Goal: Task Accomplishment & Management: Manage account settings

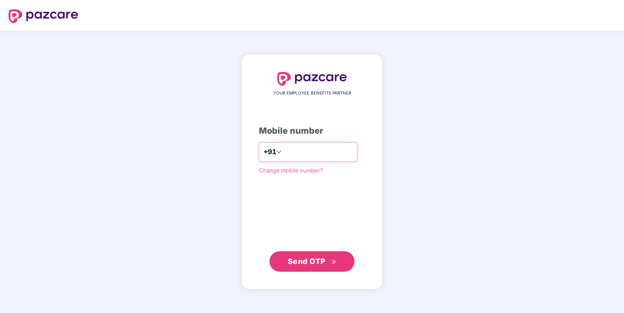
click at [302, 149] on input "number" at bounding box center [318, 152] width 70 height 14
type input "**********"
click at [326, 260] on span "Send OTP" at bounding box center [312, 261] width 49 height 12
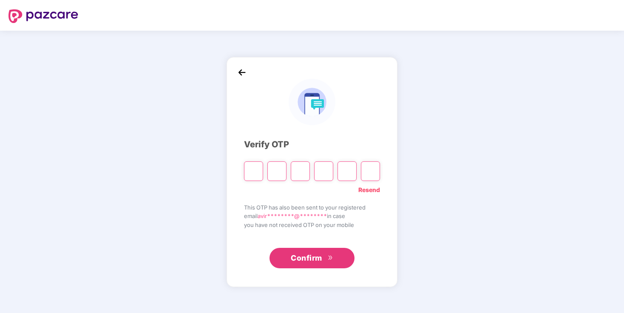
type input "*"
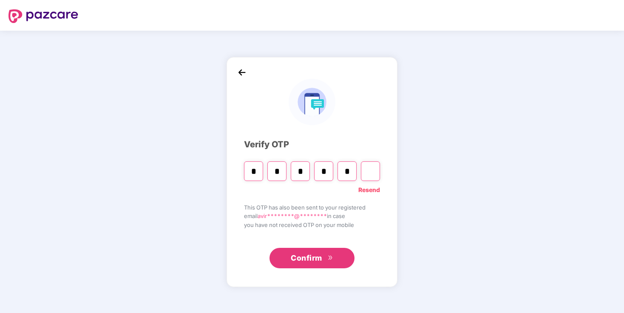
type input "*"
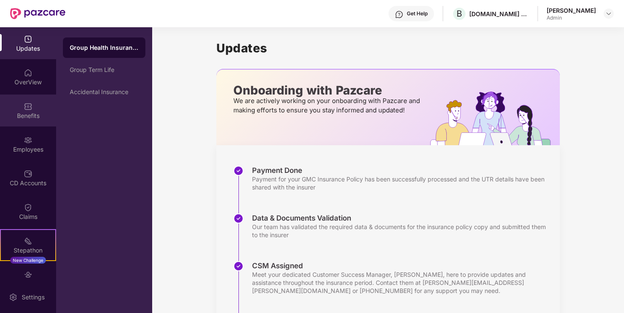
click at [34, 108] on div "Benefits" at bounding box center [28, 110] width 56 height 32
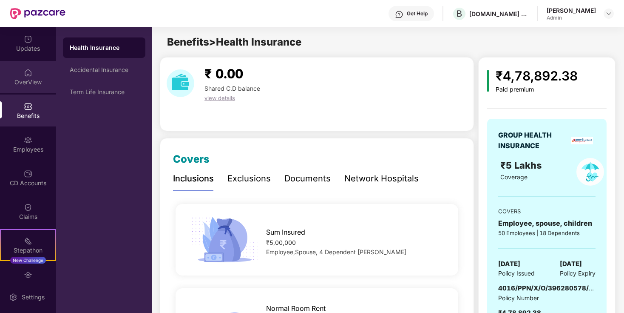
click at [34, 88] on div "OverView" at bounding box center [28, 77] width 56 height 32
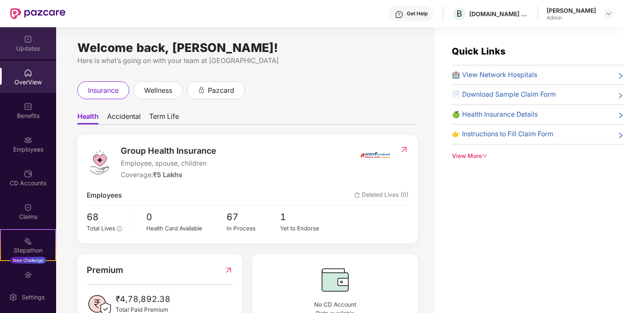
click at [28, 54] on div "Updates" at bounding box center [28, 43] width 56 height 32
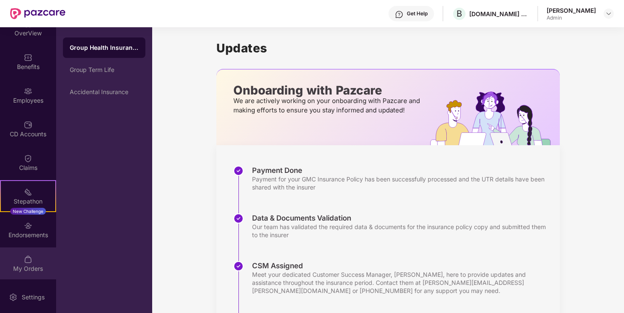
scroll to position [92, 0]
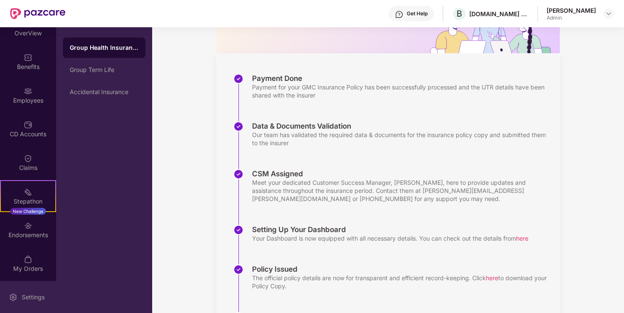
click at [33, 295] on div "Settings" at bounding box center [33, 297] width 28 height 9
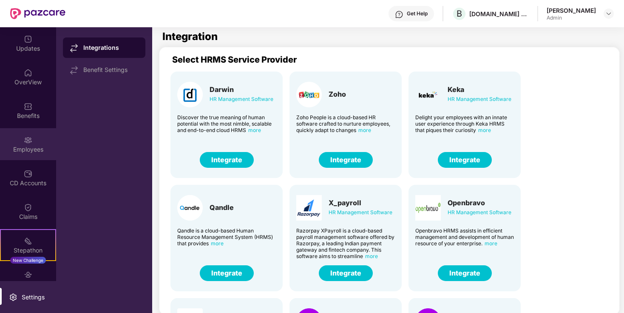
click at [34, 147] on div "Employees" at bounding box center [28, 149] width 56 height 9
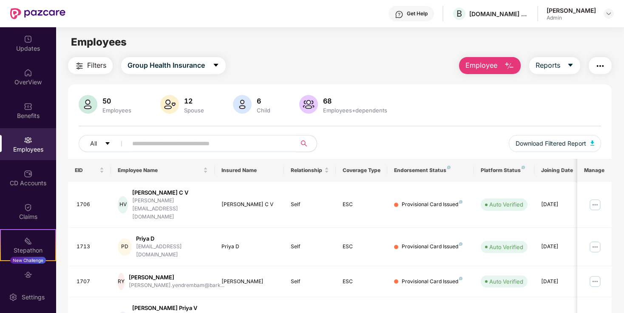
click at [509, 68] on img "button" at bounding box center [509, 66] width 10 height 10
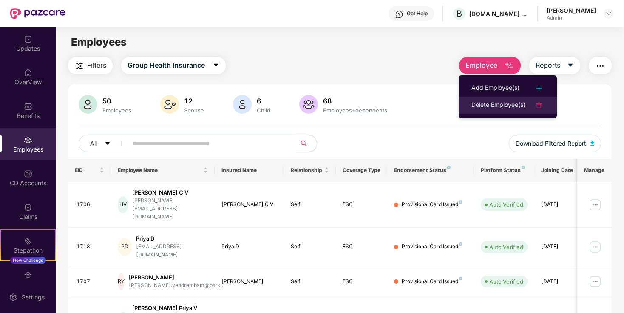
click at [507, 106] on div "Delete Employee(s)" at bounding box center [499, 105] width 54 height 10
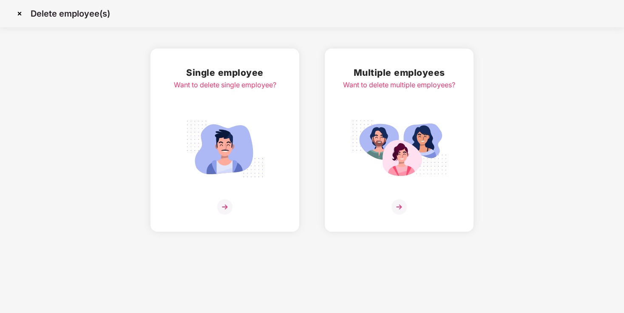
click at [219, 159] on img at bounding box center [224, 149] width 95 height 66
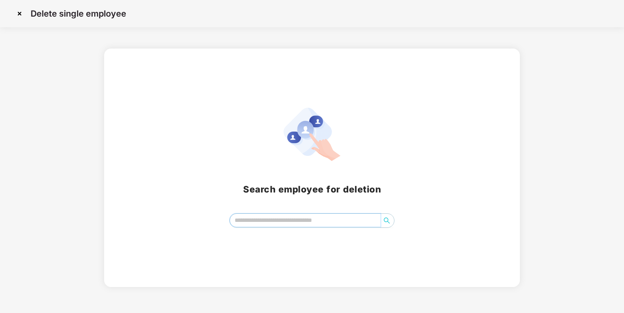
click at [344, 219] on input "search" at bounding box center [305, 219] width 151 height 13
click at [321, 220] on input "search" at bounding box center [305, 219] width 151 height 13
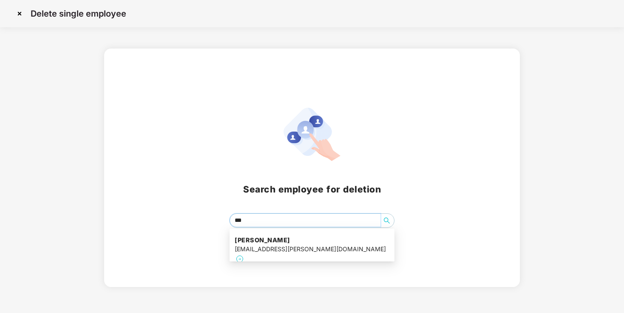
type input "****"
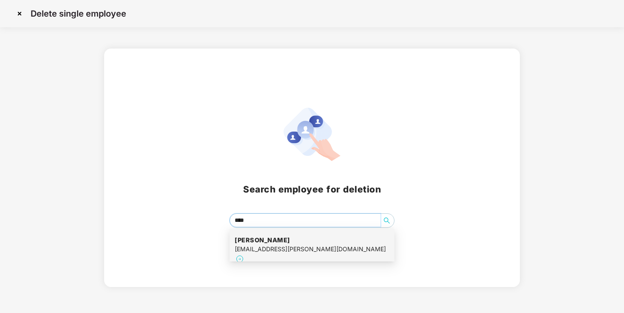
click at [336, 236] on div "Ebin David [EMAIL_ADDRESS][PERSON_NAME][DOMAIN_NAME]" at bounding box center [312, 249] width 155 height 39
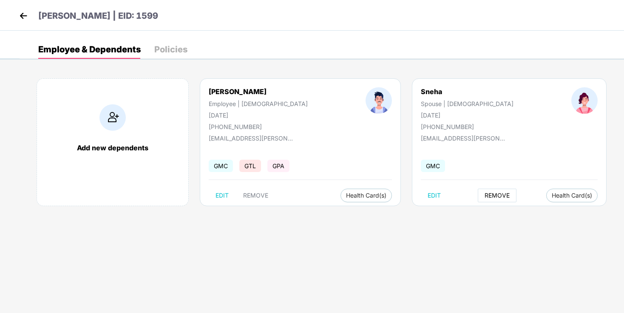
click at [485, 194] on span "REMOVE" at bounding box center [497, 195] width 25 height 7
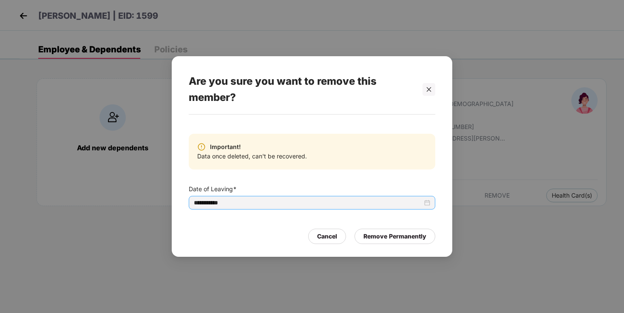
click at [340, 204] on input "**********" at bounding box center [308, 202] width 229 height 9
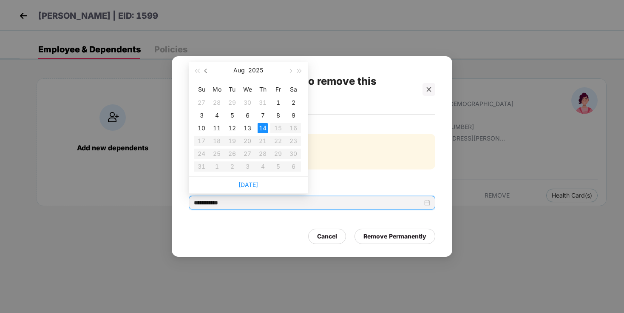
click at [206, 71] on span "button" at bounding box center [207, 71] width 4 height 4
click at [248, 113] on table "Su Mo Tu We Th Fr Sa 29 30 1 2 3 4 5 6 7 8 9 10 11 12 13 14 15 16 17 18 19 20 2…" at bounding box center [247, 128] width 107 height 90
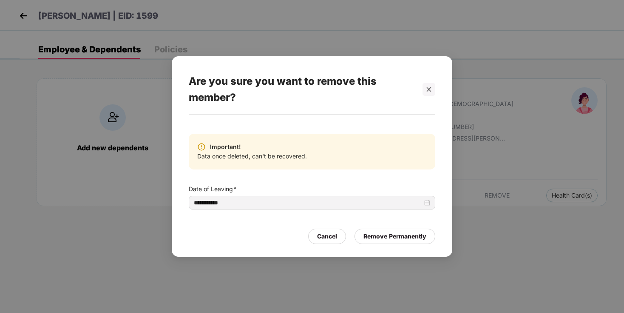
click at [387, 102] on div "Are you sure you want to remove this member?" at bounding box center [302, 89] width 226 height 49
click at [333, 207] on div "**********" at bounding box center [312, 202] width 236 height 9
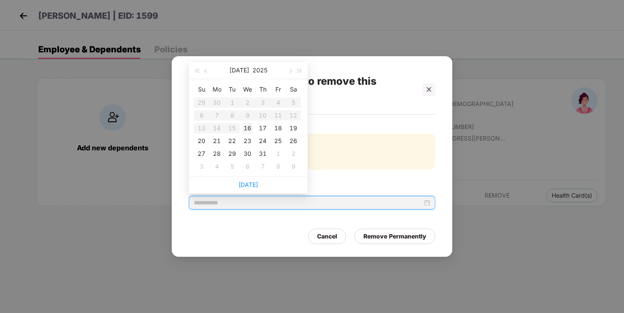
click at [250, 128] on div "16" at bounding box center [247, 128] width 10 height 10
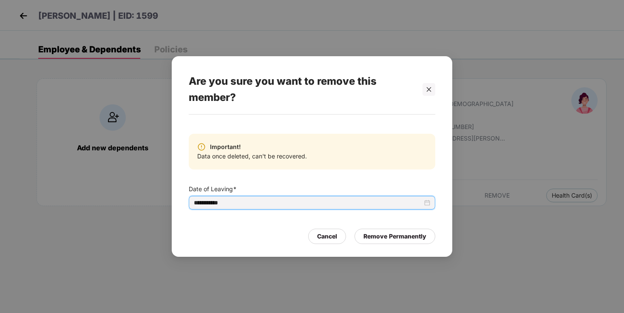
click at [349, 203] on input "**********" at bounding box center [308, 202] width 229 height 9
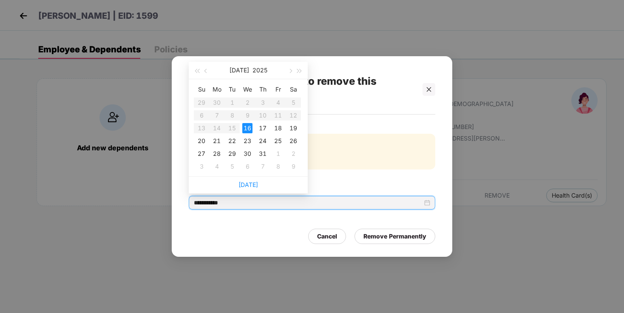
click at [245, 116] on table "Su Mo Tu We Th Fr Sa 29 30 1 2 3 4 5 6 7 8 9 10 11 12 13 14 15 16 17 18 19 20 2…" at bounding box center [247, 128] width 107 height 90
type input "**********"
click at [250, 127] on div "16" at bounding box center [247, 128] width 10 height 10
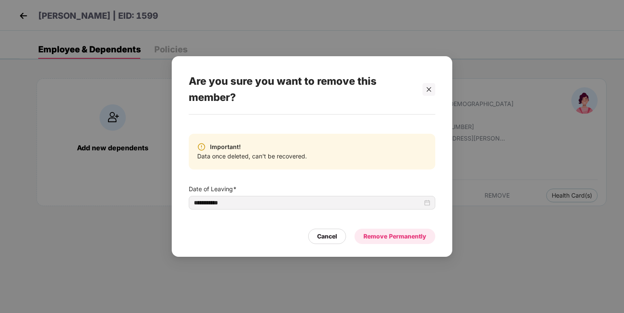
click at [394, 238] on div "Remove Permanently" at bounding box center [395, 235] width 63 height 9
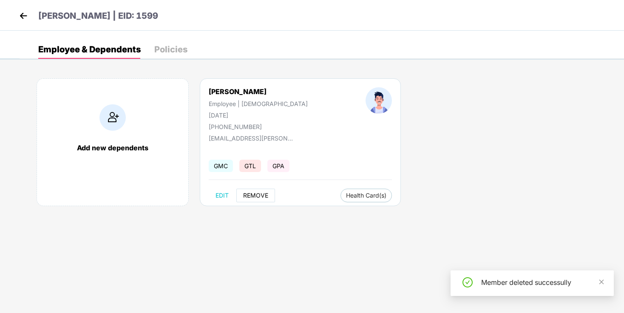
click at [253, 193] on span "REMOVE" at bounding box center [255, 195] width 25 height 7
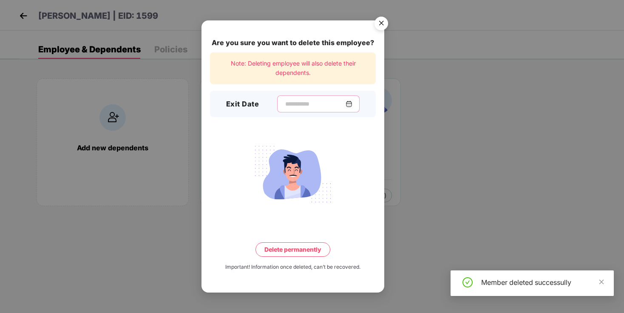
click at [321, 101] on input at bounding box center [315, 104] width 61 height 9
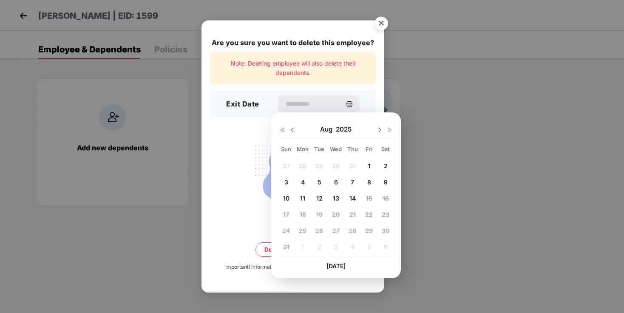
click at [294, 130] on img at bounding box center [292, 129] width 7 height 7
click at [337, 196] on span "16" at bounding box center [336, 197] width 6 height 7
type input "**********"
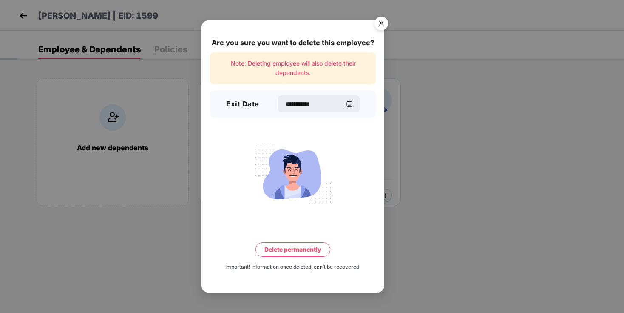
click at [307, 249] on button "Delete permanently" at bounding box center [293, 249] width 75 height 14
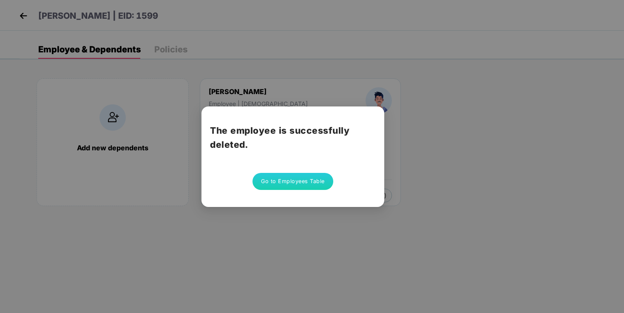
click at [313, 179] on button "Go to Employees Table" at bounding box center [293, 181] width 81 height 17
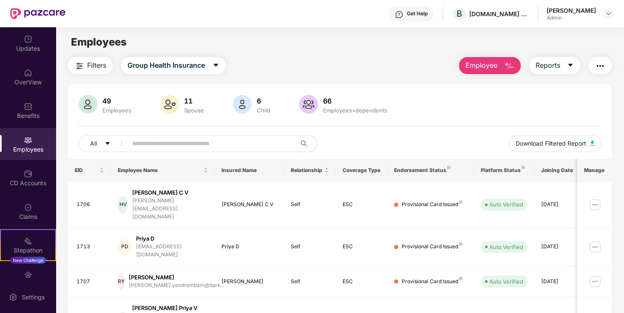
click at [509, 62] on img "button" at bounding box center [509, 66] width 10 height 10
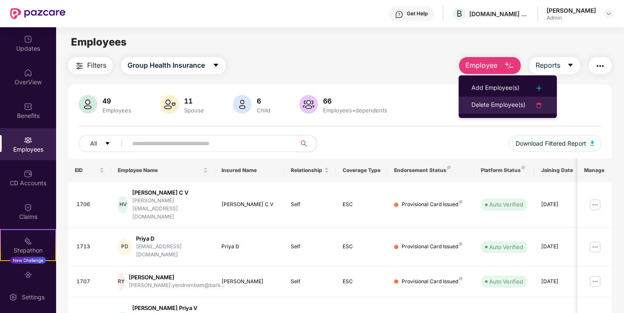
click at [511, 106] on div "Delete Employee(s)" at bounding box center [499, 105] width 54 height 10
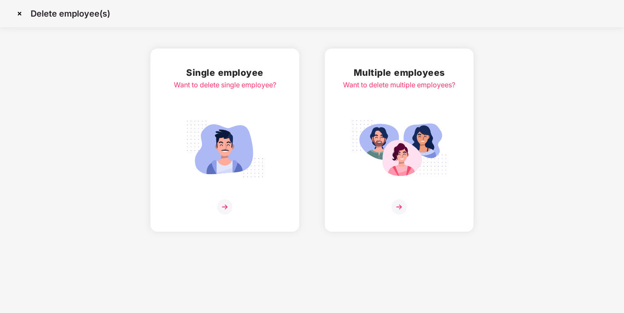
click at [246, 147] on img at bounding box center [224, 149] width 95 height 66
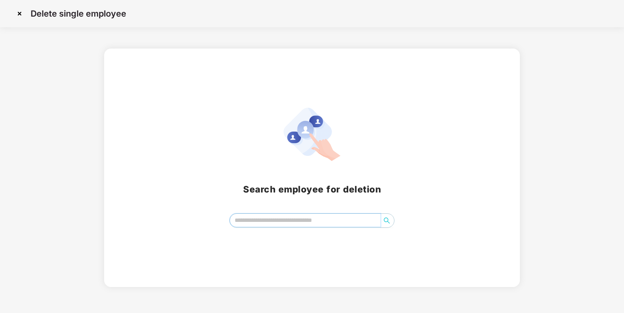
click at [371, 220] on input "search" at bounding box center [305, 219] width 151 height 13
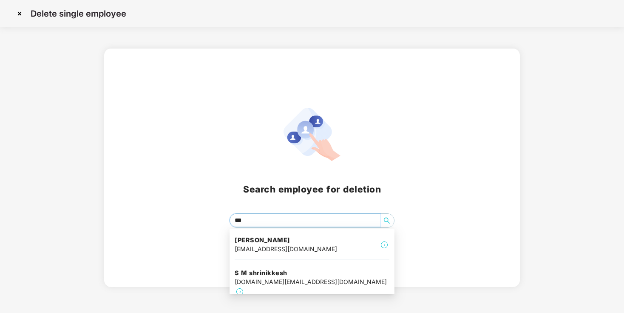
type input "****"
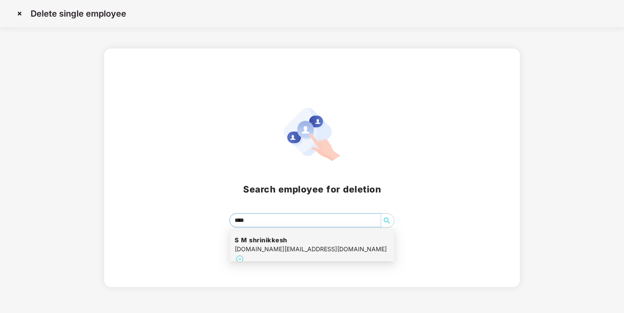
click at [347, 241] on div "S M shrinikkesh [DOMAIN_NAME][EMAIL_ADDRESS][DOMAIN_NAME]" at bounding box center [312, 249] width 155 height 39
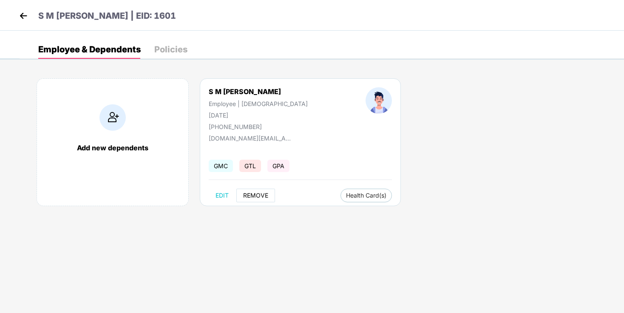
click at [261, 195] on span "REMOVE" at bounding box center [255, 195] width 25 height 7
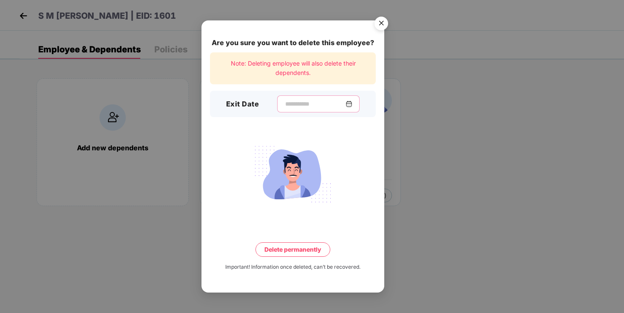
click at [318, 106] on input at bounding box center [315, 104] width 61 height 9
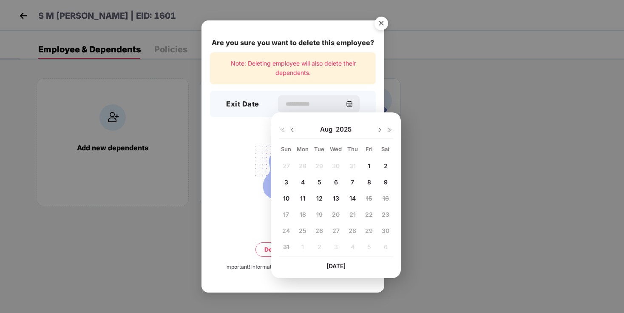
click at [293, 128] on img at bounding box center [292, 129] width 7 height 7
click at [367, 197] on span "18" at bounding box center [369, 197] width 6 height 7
type input "**********"
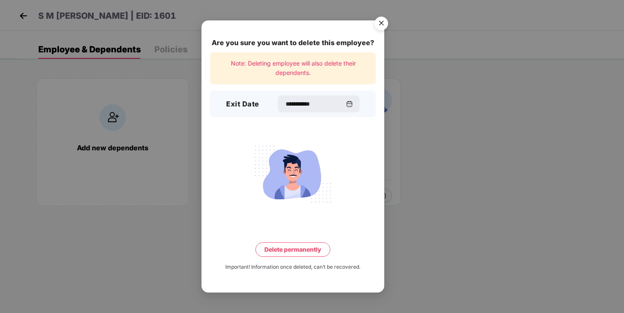
click at [299, 248] on button "Delete permanently" at bounding box center [293, 249] width 75 height 14
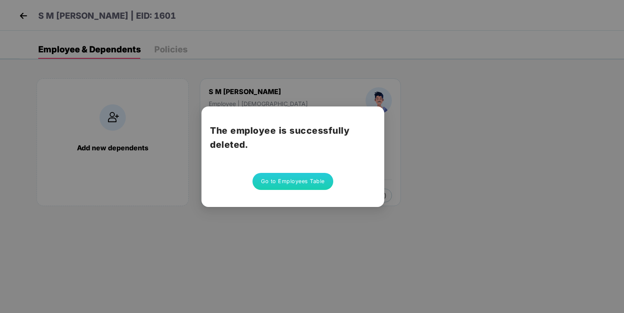
click at [310, 179] on button "Go to Employees Table" at bounding box center [293, 181] width 81 height 17
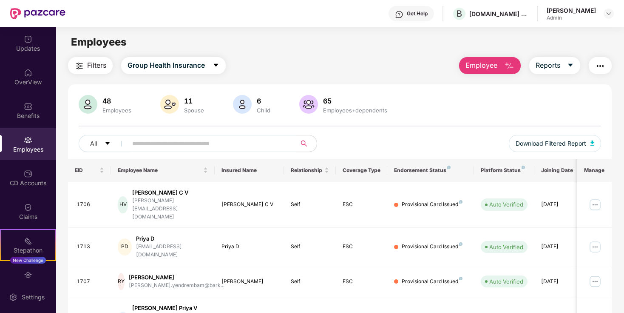
drag, startPoint x: 513, startPoint y: 74, endPoint x: 511, endPoint y: 63, distance: 11.3
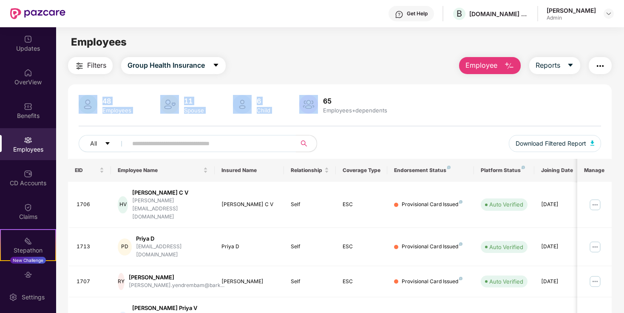
click at [511, 63] on img "button" at bounding box center [509, 66] width 10 height 10
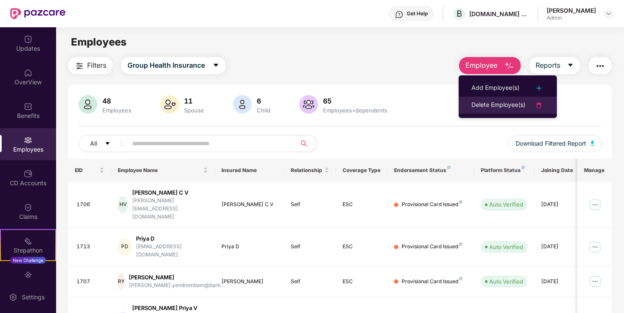
click at [488, 105] on div "Delete Employee(s)" at bounding box center [499, 105] width 54 height 10
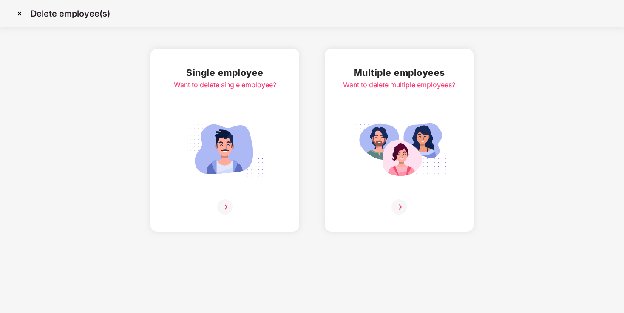
click at [257, 134] on img at bounding box center [224, 149] width 95 height 66
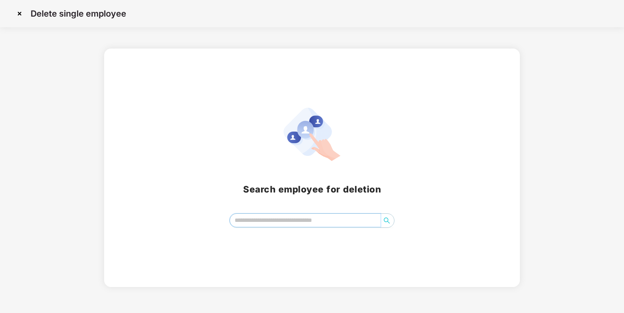
click at [347, 216] on input "search" at bounding box center [305, 219] width 151 height 13
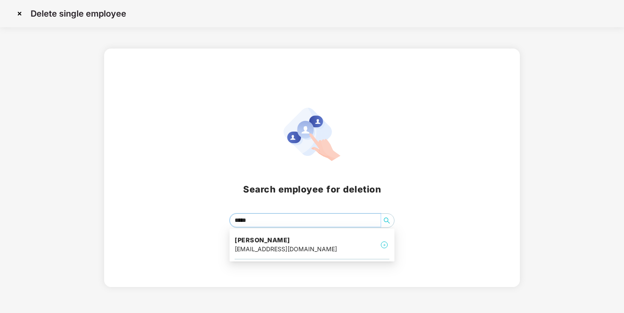
type input "******"
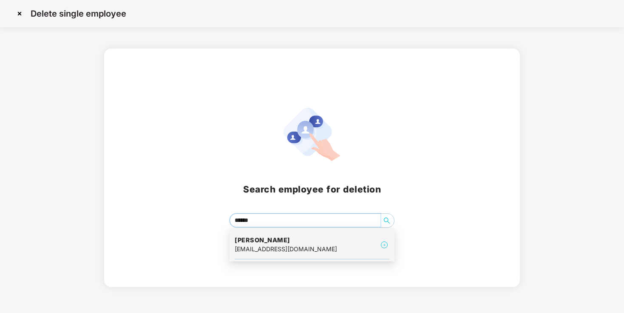
click at [322, 254] on div "Suhuka Swu [EMAIL_ADDRESS][DOMAIN_NAME]" at bounding box center [312, 244] width 155 height 28
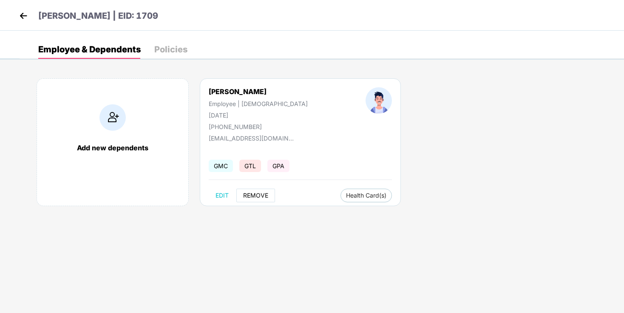
click at [258, 196] on span "REMOVE" at bounding box center [255, 195] width 25 height 7
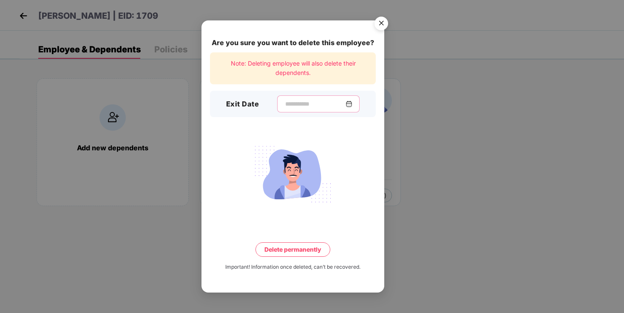
click at [336, 104] on input at bounding box center [315, 104] width 61 height 9
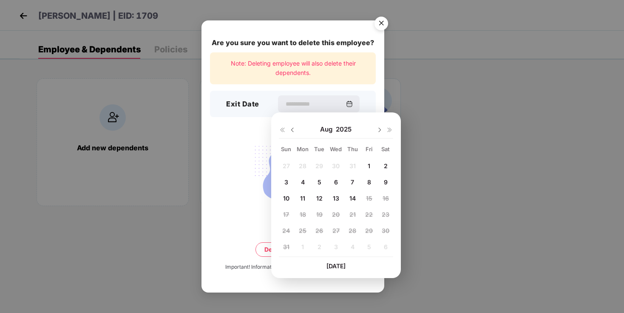
click at [336, 196] on span "13" at bounding box center [336, 197] width 6 height 7
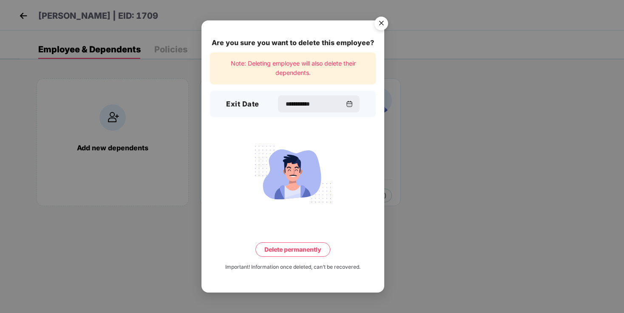
type input "**********"
click at [291, 251] on button "Delete permanently" at bounding box center [293, 249] width 75 height 14
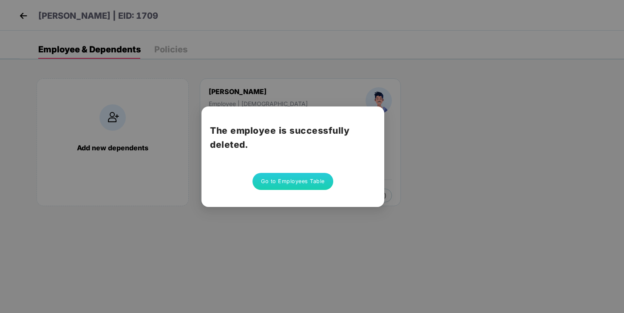
click at [299, 177] on button "Go to Employees Table" at bounding box center [293, 181] width 81 height 17
